Goal: Information Seeking & Learning: Learn about a topic

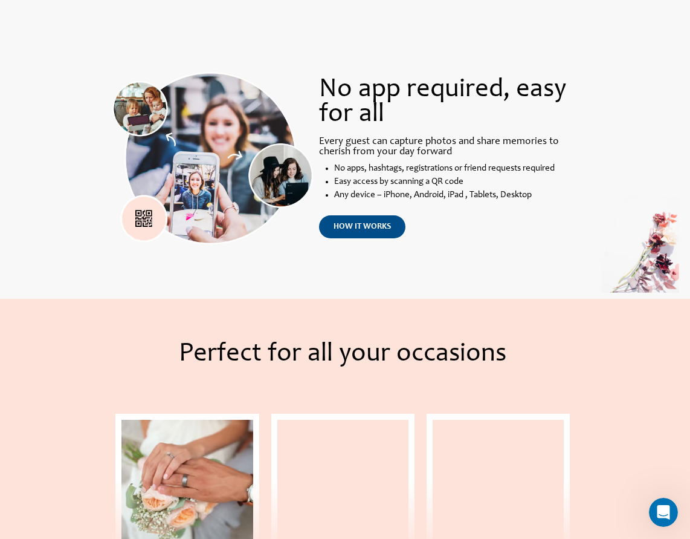
scroll to position [661, 0]
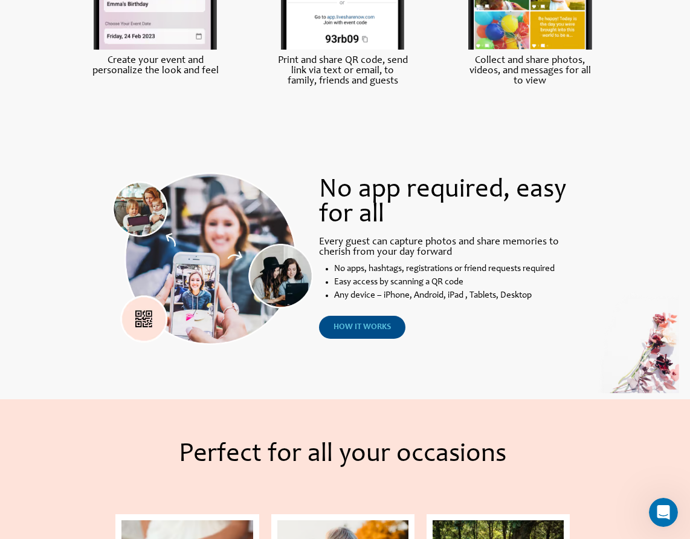
click at [351, 326] on span "how it works" at bounding box center [362, 327] width 57 height 8
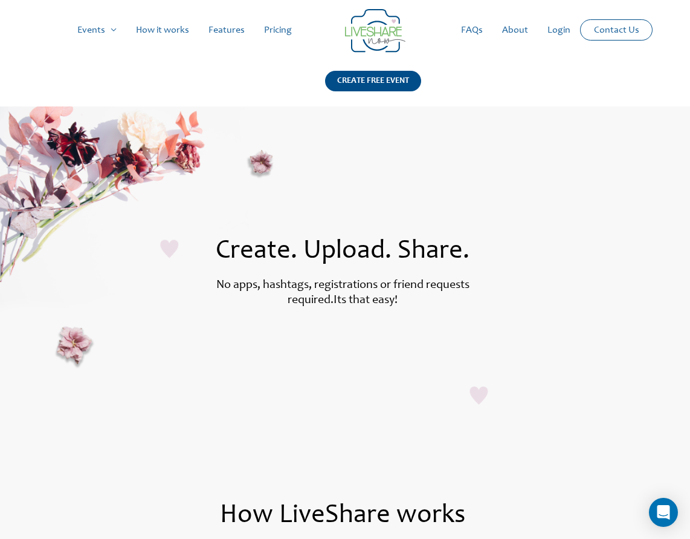
click at [187, 33] on link "How it works" at bounding box center [162, 30] width 73 height 39
click at [230, 28] on link "Features" at bounding box center [227, 30] width 56 height 39
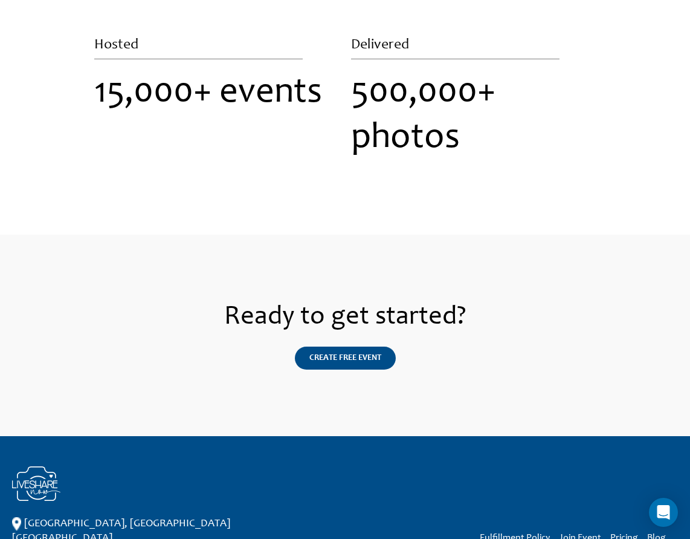
scroll to position [3082, 0]
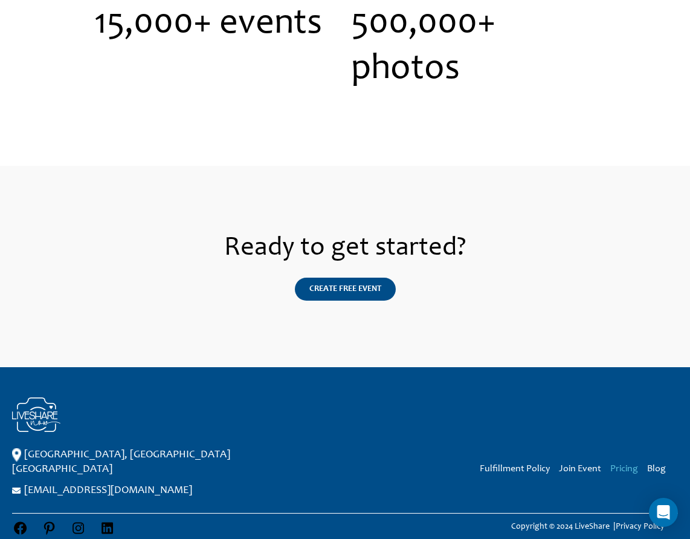
click at [632, 464] on link "Pricing" at bounding box center [625, 469] width 28 height 10
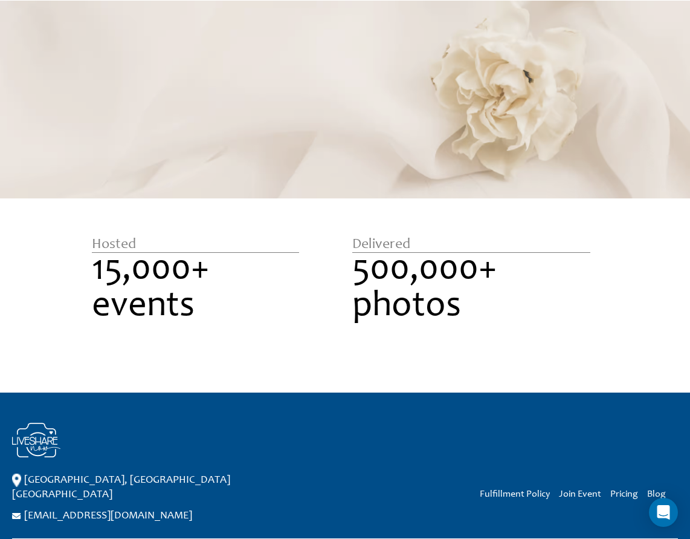
scroll to position [1130, 0]
